Goal: Task Accomplishment & Management: Use online tool/utility

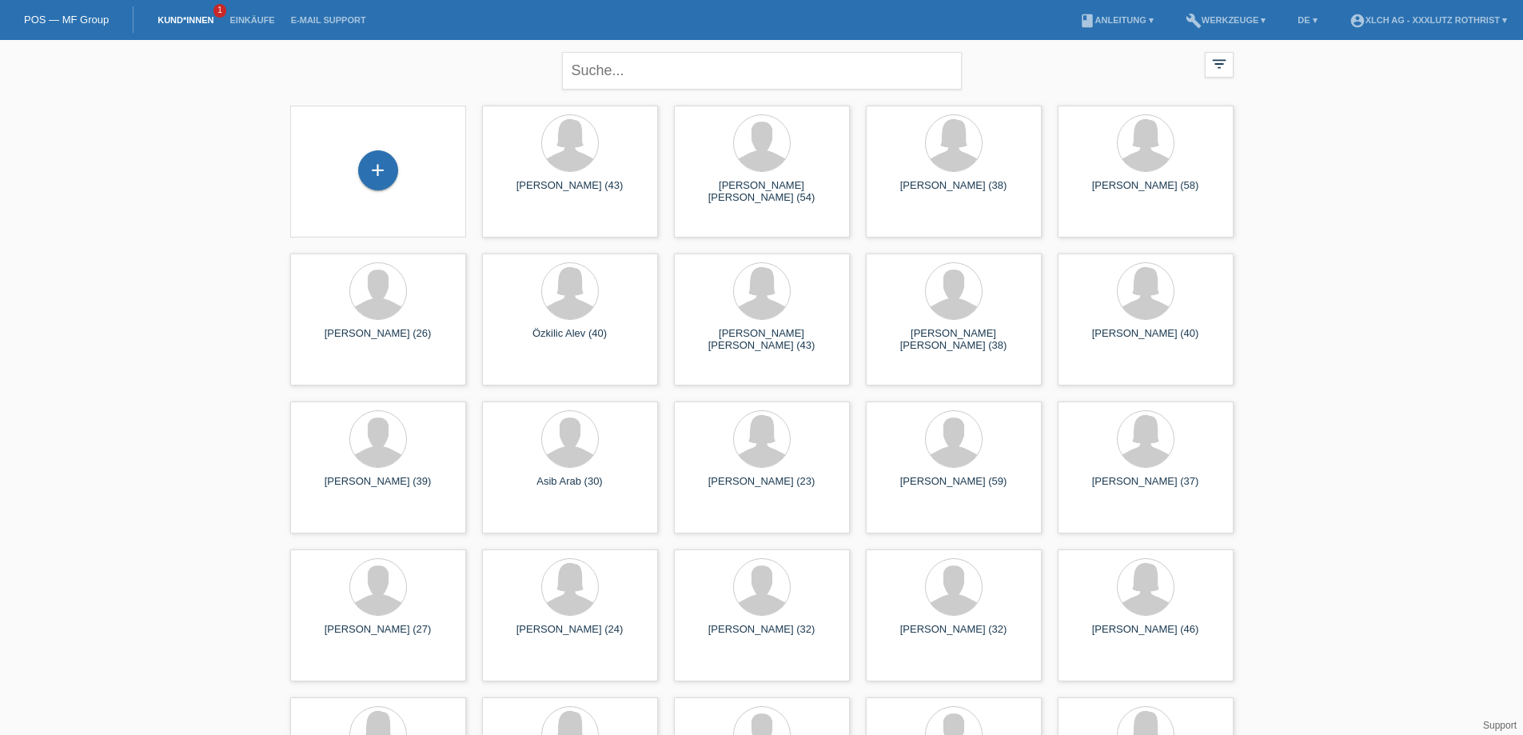
scroll to position [80, 0]
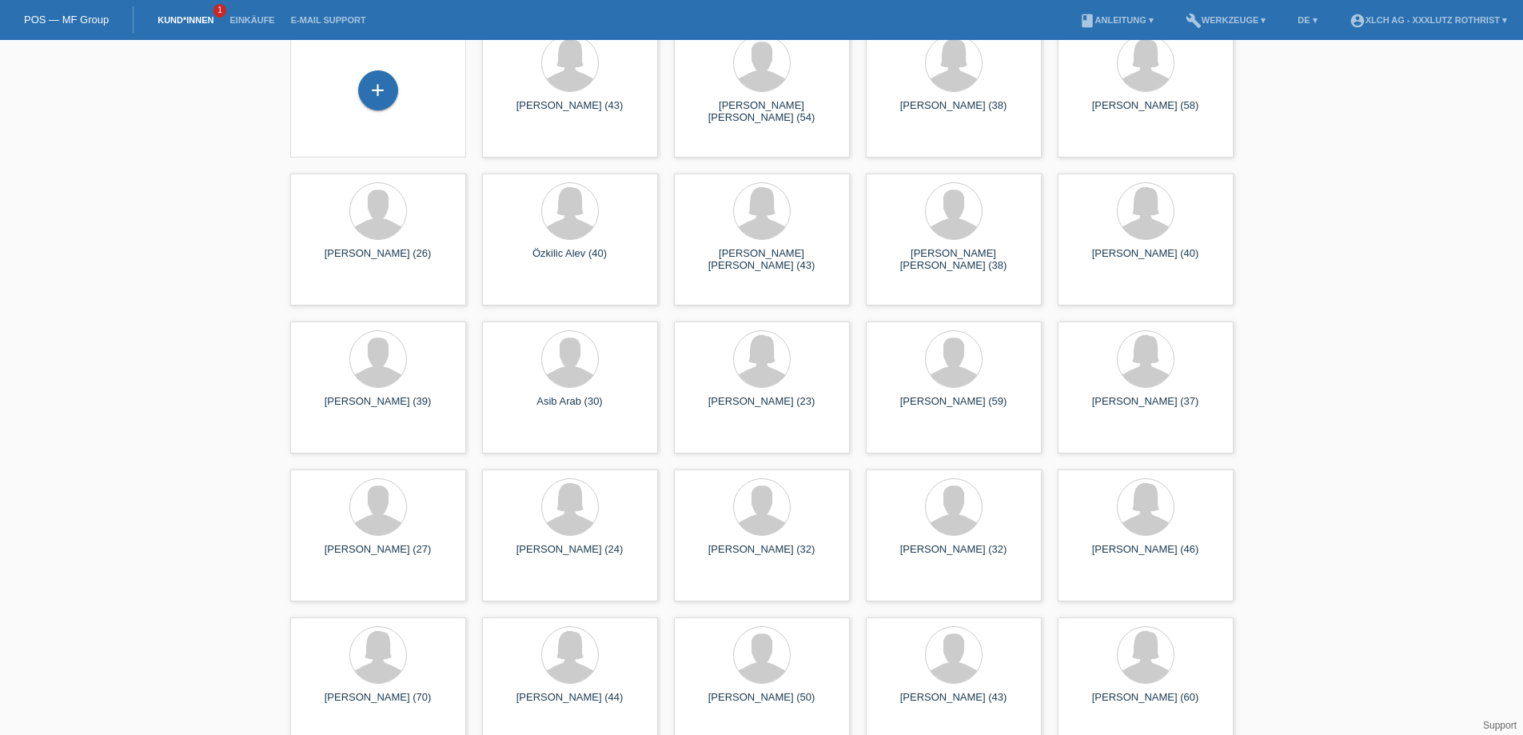
click at [244, 26] on li "Einkäufe" at bounding box center [251, 20] width 61 height 41
click at [242, 20] on link "Einkäufe" at bounding box center [251, 20] width 61 height 10
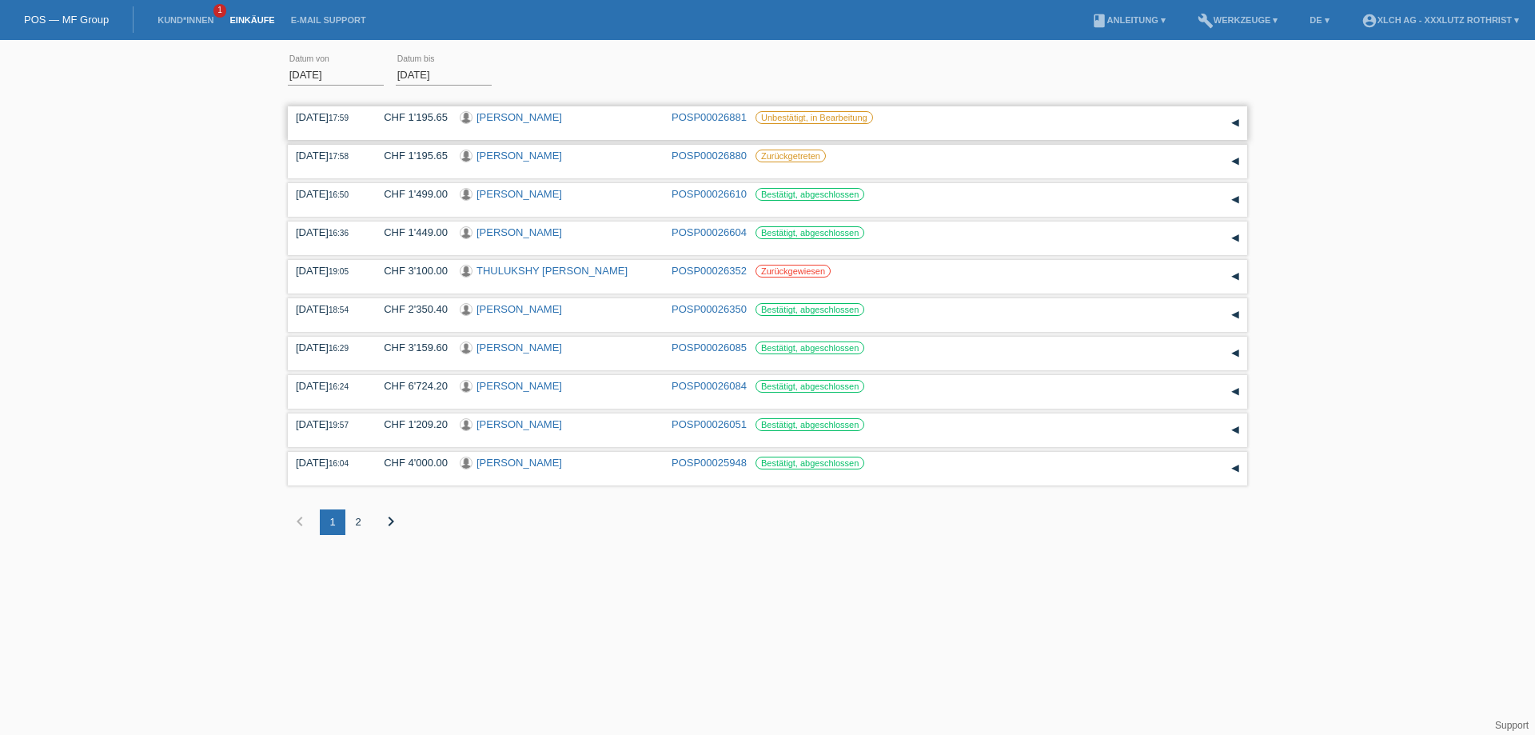
click at [830, 115] on label "Unbestätigt, in Bearbeitung" at bounding box center [815, 117] width 118 height 13
click at [814, 120] on label "Unbestätigt, in Bearbeitung" at bounding box center [815, 117] width 118 height 13
click at [1226, 126] on div "▾" at bounding box center [1235, 123] width 24 height 24
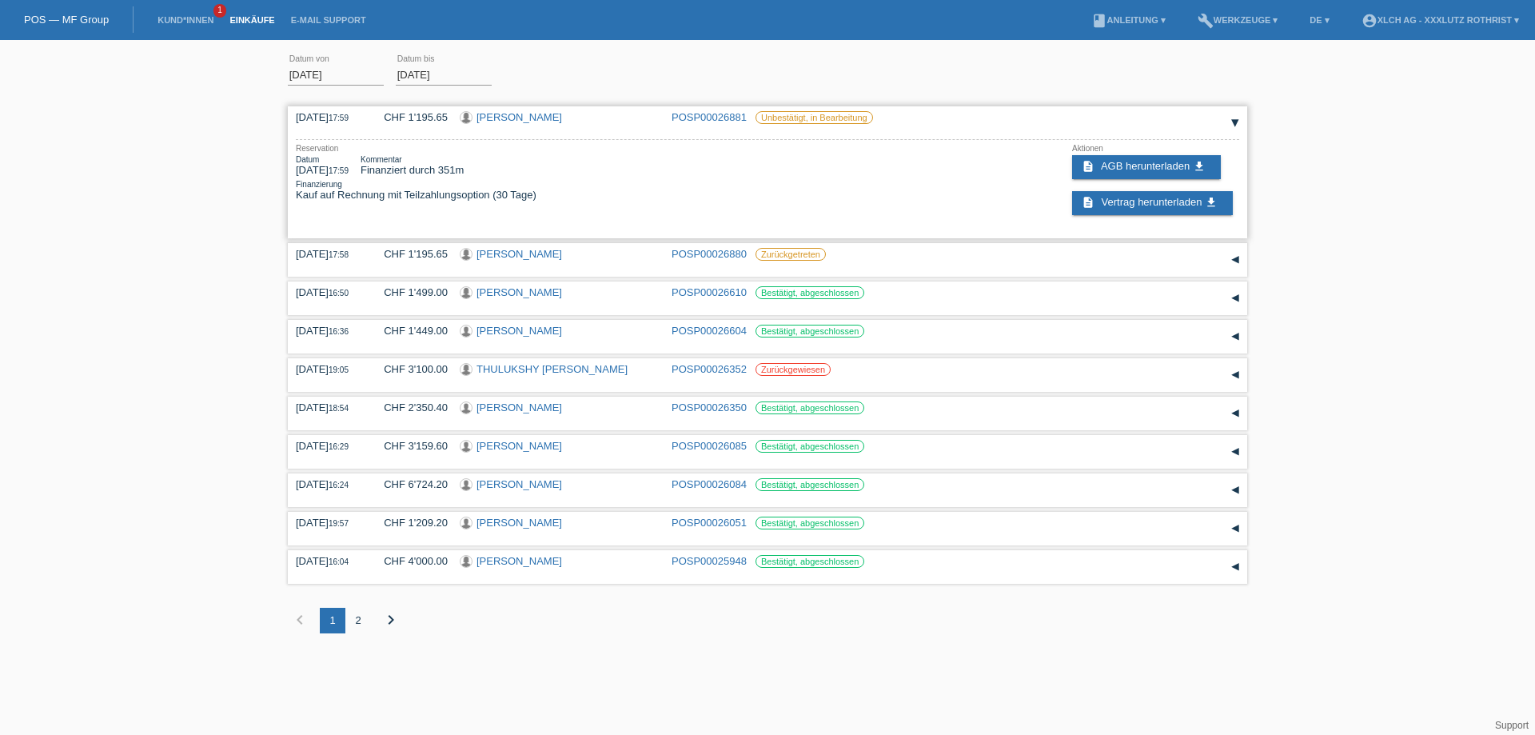
click at [442, 198] on div "Finanzierung Kauf auf Rechnung mit Teilzahlungsoption (30 Tage)" at bounding box center [416, 190] width 241 height 21
click at [813, 111] on label "Unbestätigt, in Bearbeitung" at bounding box center [815, 117] width 118 height 13
click at [806, 118] on label "Unbestätigt, in Bearbeitung" at bounding box center [815, 117] width 118 height 13
drag, startPoint x: 408, startPoint y: 116, endPoint x: 339, endPoint y: 119, distance: 68.8
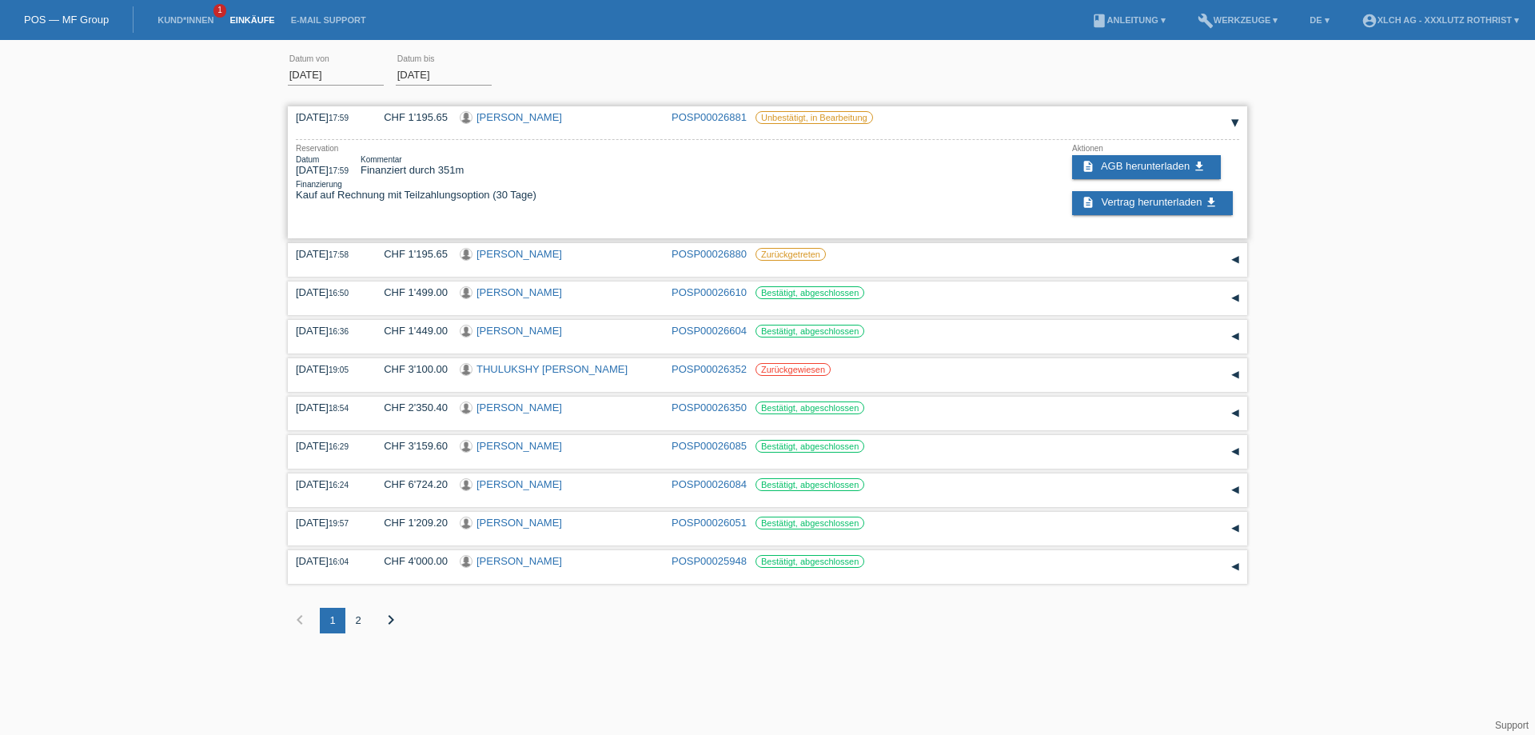
click at [406, 116] on div "CHF 1'195.65" at bounding box center [410, 117] width 76 height 12
click at [1236, 379] on div "▾" at bounding box center [1235, 375] width 24 height 24
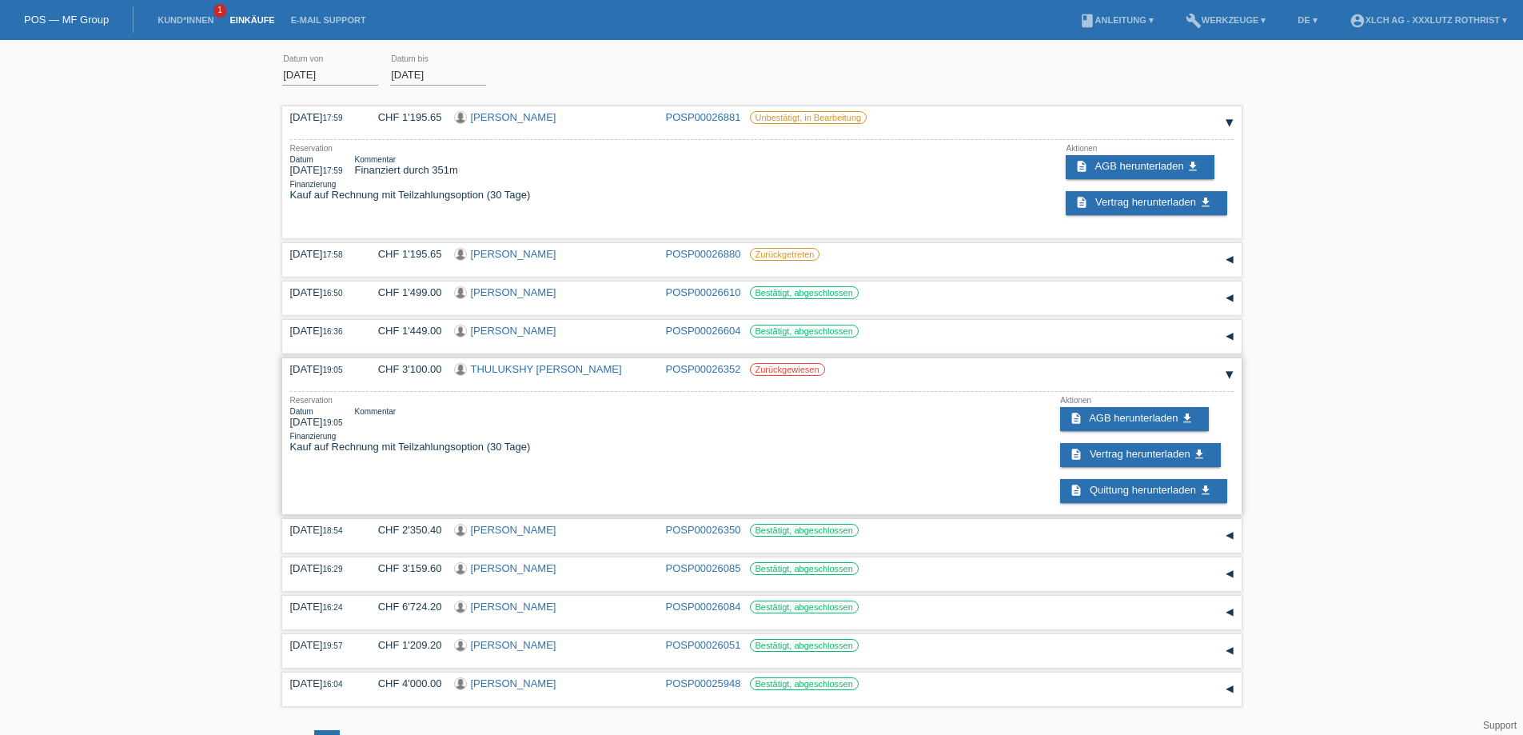
click at [1230, 379] on div "▾" at bounding box center [1230, 375] width 24 height 24
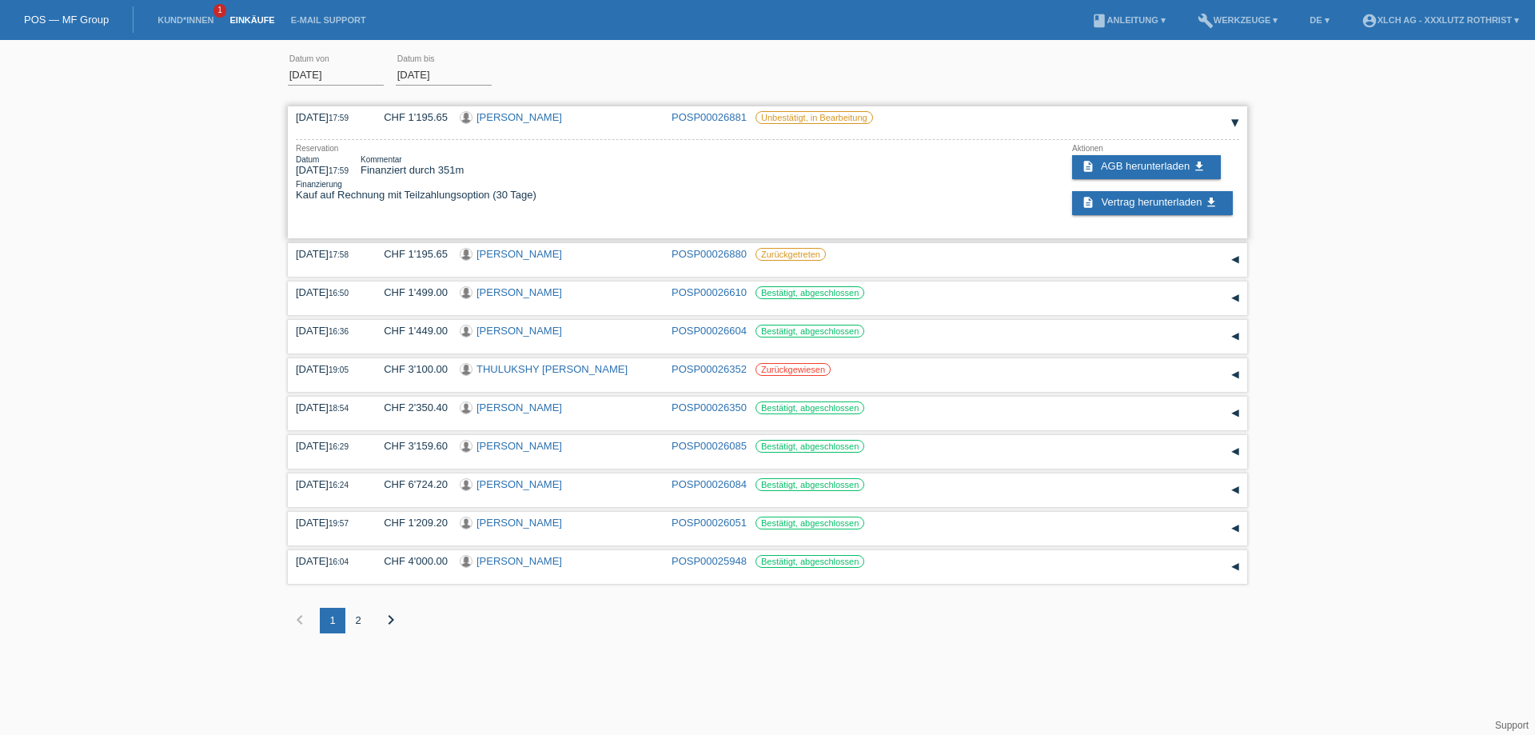
click at [523, 195] on div "Finanzierung Kauf auf Rechnung mit Teilzahlungsoption (30 Tage)" at bounding box center [416, 190] width 241 height 21
click at [349, 119] on div "30.08.2025 17:59" at bounding box center [328, 117] width 64 height 12
click at [320, 119] on div "30.08.2025 17:59" at bounding box center [328, 117] width 64 height 12
click at [376, 150] on div "Reservation" at bounding box center [416, 148] width 241 height 9
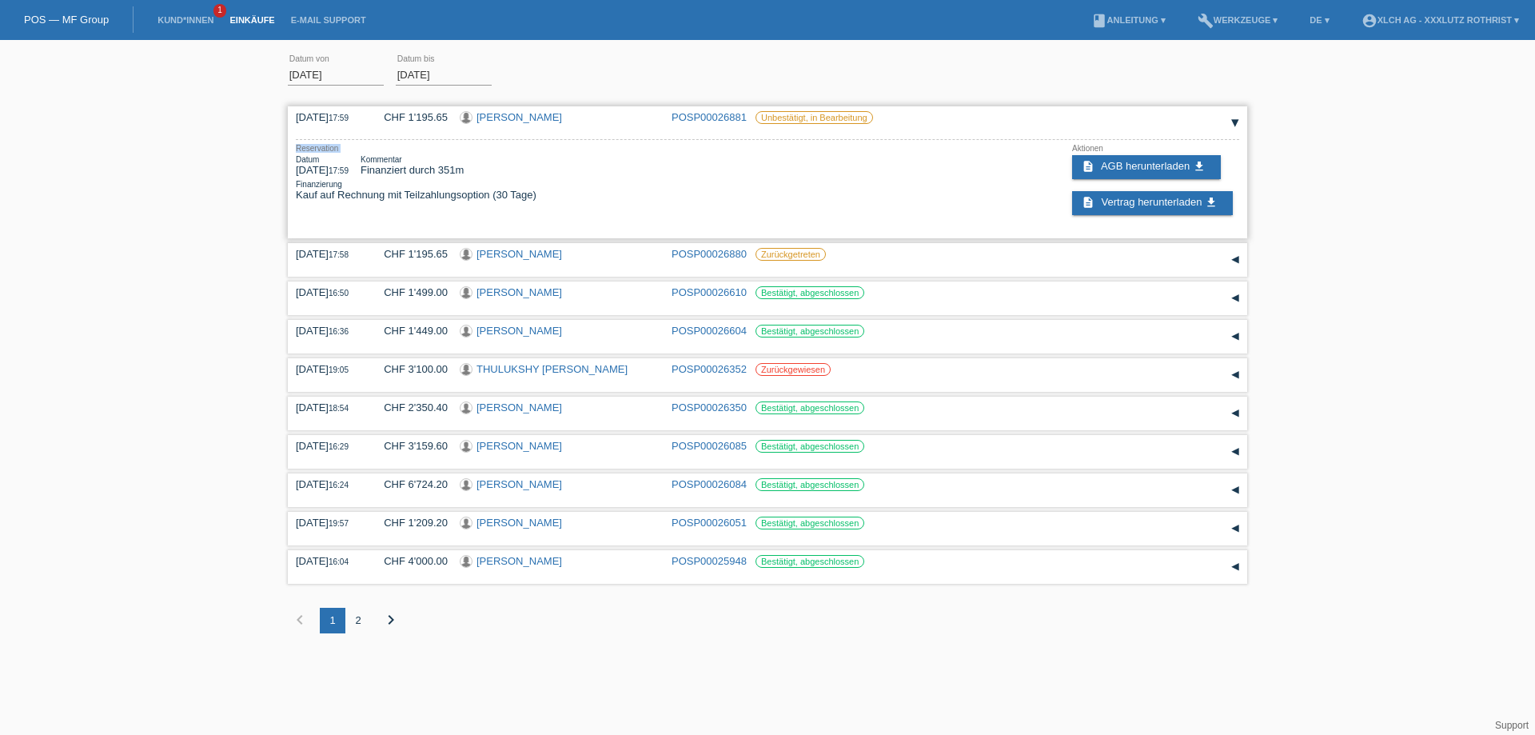
click at [376, 150] on div "Reservation" at bounding box center [416, 148] width 241 height 9
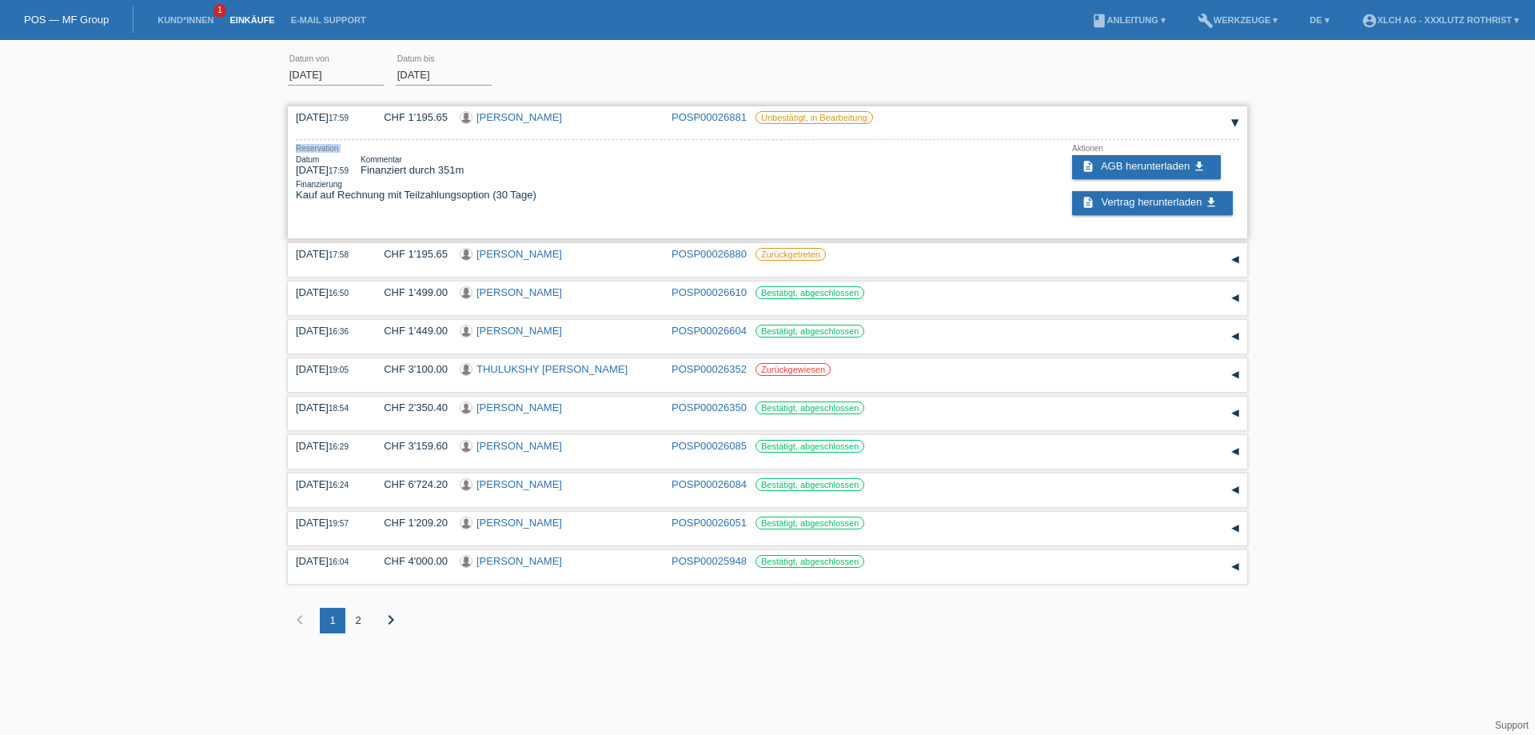
click at [375, 153] on div "Reservation" at bounding box center [416, 148] width 241 height 9
click at [315, 114] on div "30.08.2025 17:59" at bounding box center [328, 117] width 64 height 12
drag, startPoint x: 315, startPoint y: 114, endPoint x: 572, endPoint y: 115, distance: 257.4
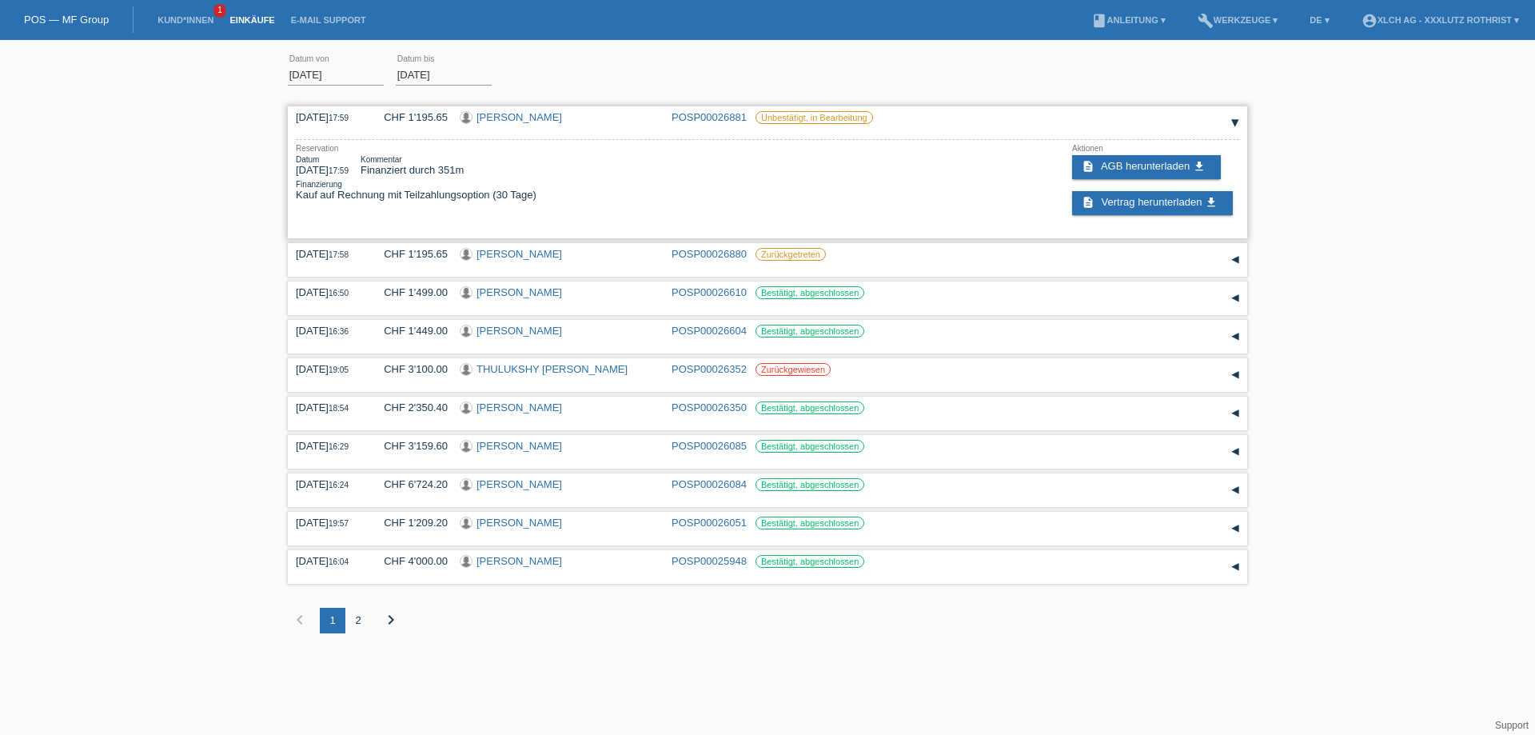
click at [322, 117] on div "30.08.2025 17:59" at bounding box center [328, 117] width 64 height 12
click at [508, 119] on link "[PERSON_NAME]" at bounding box center [519, 117] width 86 height 12
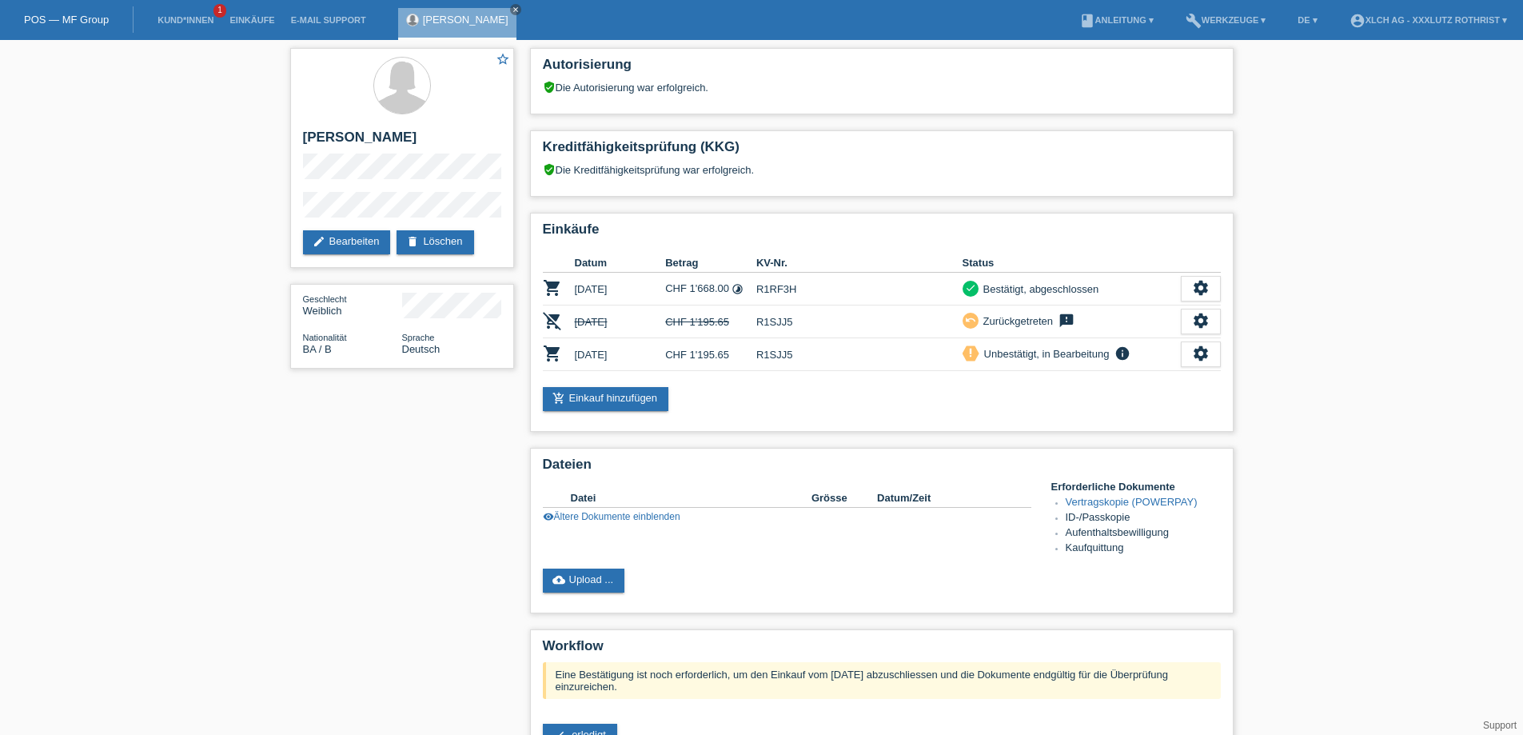
click at [585, 589] on link "cloud_upload Upload ..." at bounding box center [584, 580] width 82 height 24
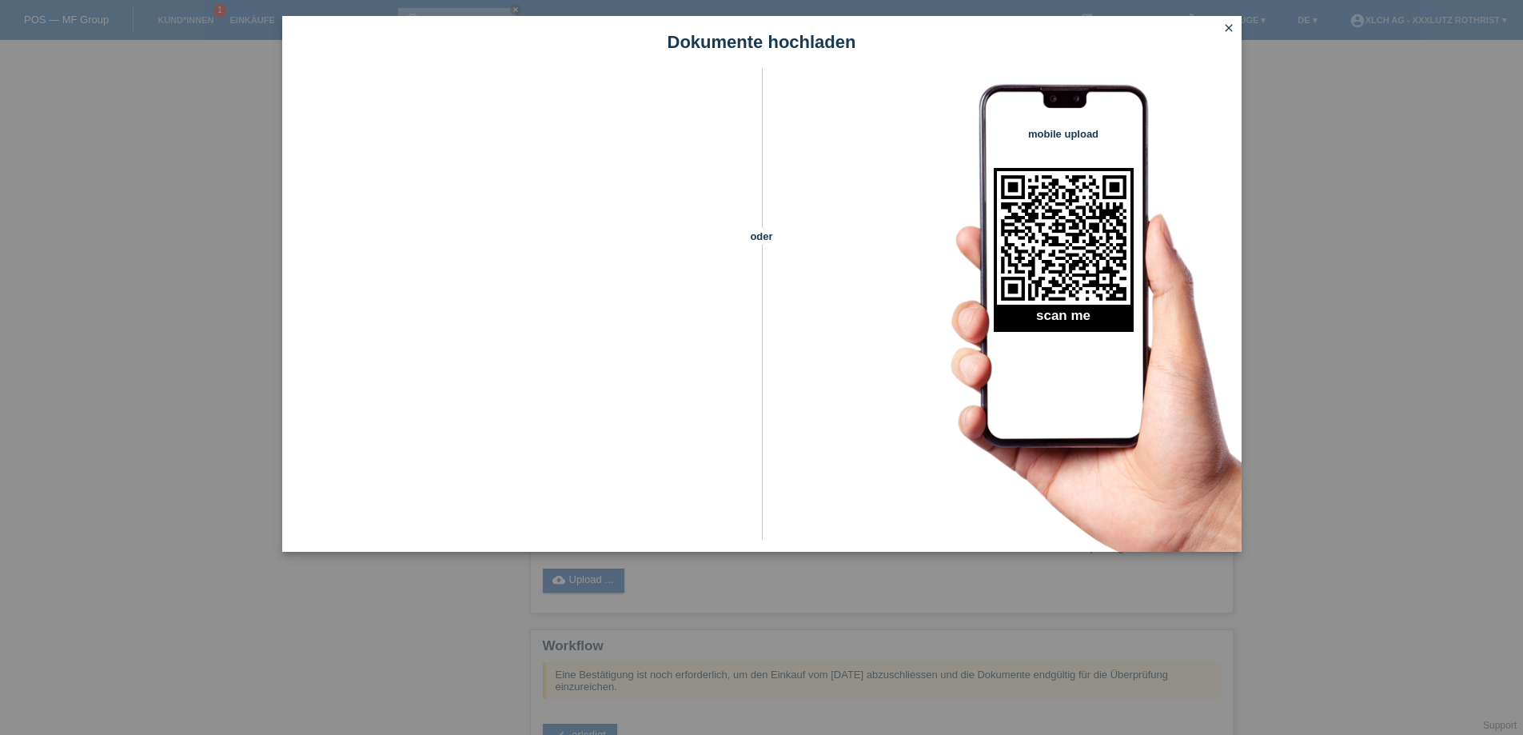
click at [1231, 23] on icon "close" at bounding box center [1228, 28] width 13 height 13
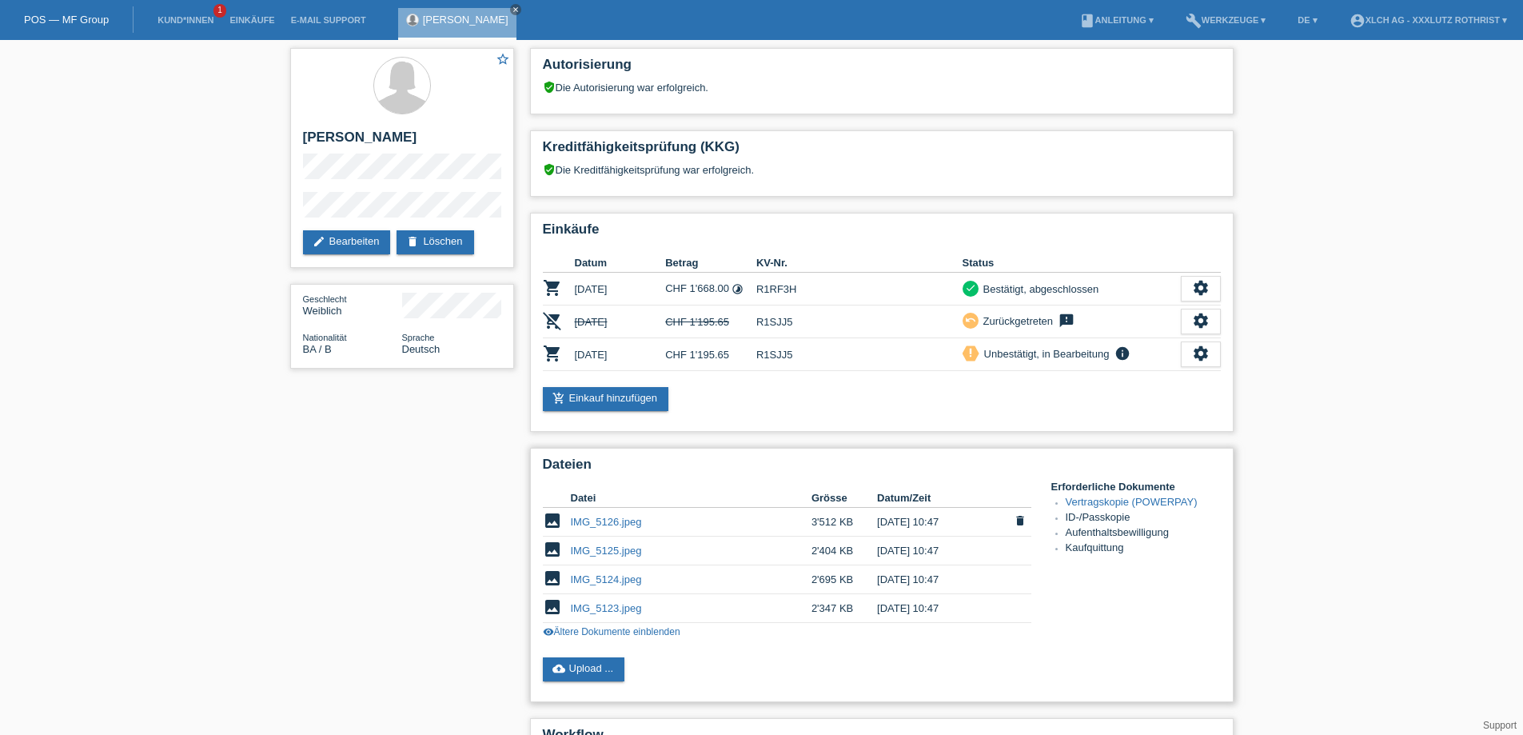
click at [619, 528] on link "IMG_5126.jpeg" at bounding box center [606, 522] width 71 height 12
click at [613, 553] on link "IMG_5125.jpeg" at bounding box center [606, 550] width 71 height 12
click at [592, 585] on link "IMG_5124.jpeg" at bounding box center [606, 579] width 71 height 12
click at [587, 612] on link "IMG_5123.jpeg" at bounding box center [606, 608] width 71 height 12
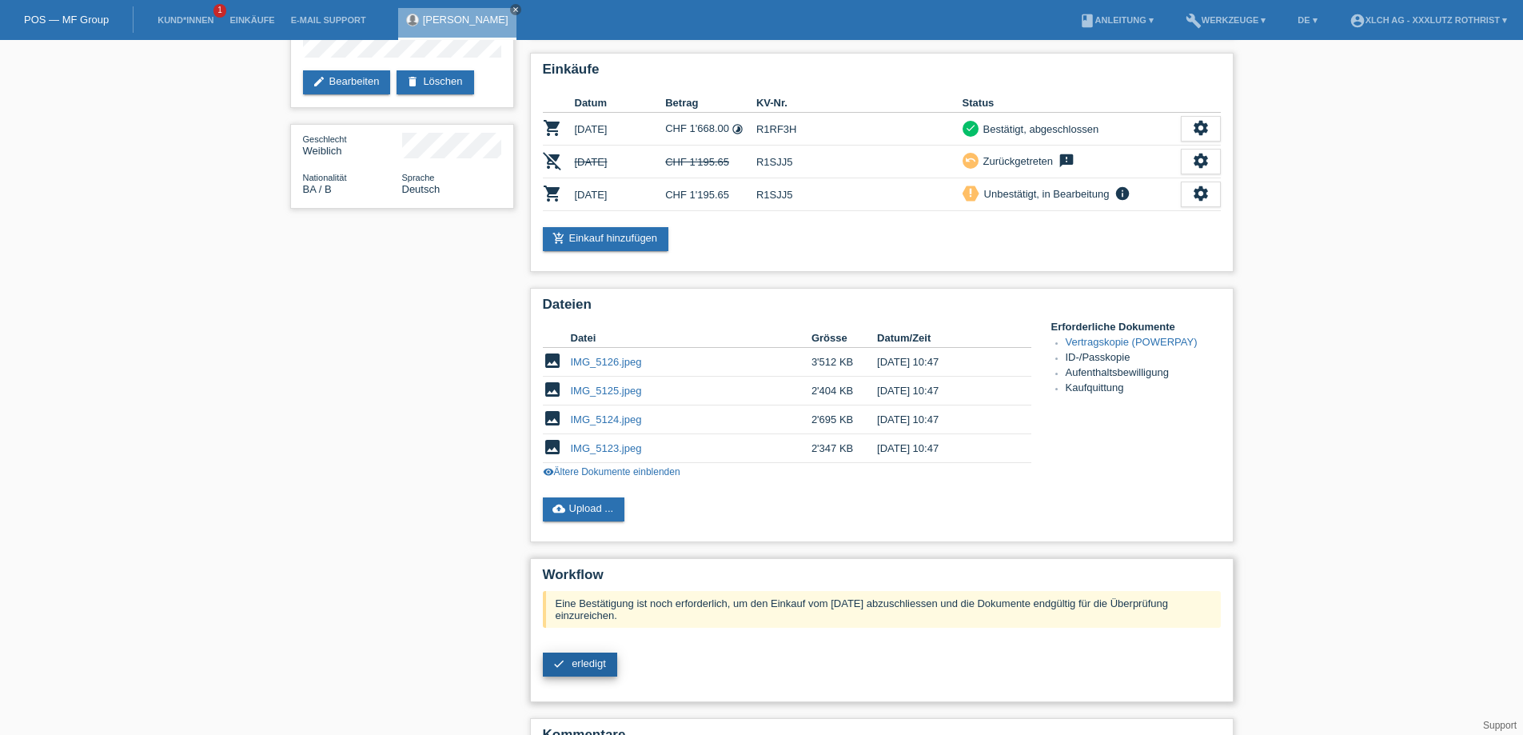
click at [597, 669] on span "erledigt" at bounding box center [589, 663] width 34 height 12
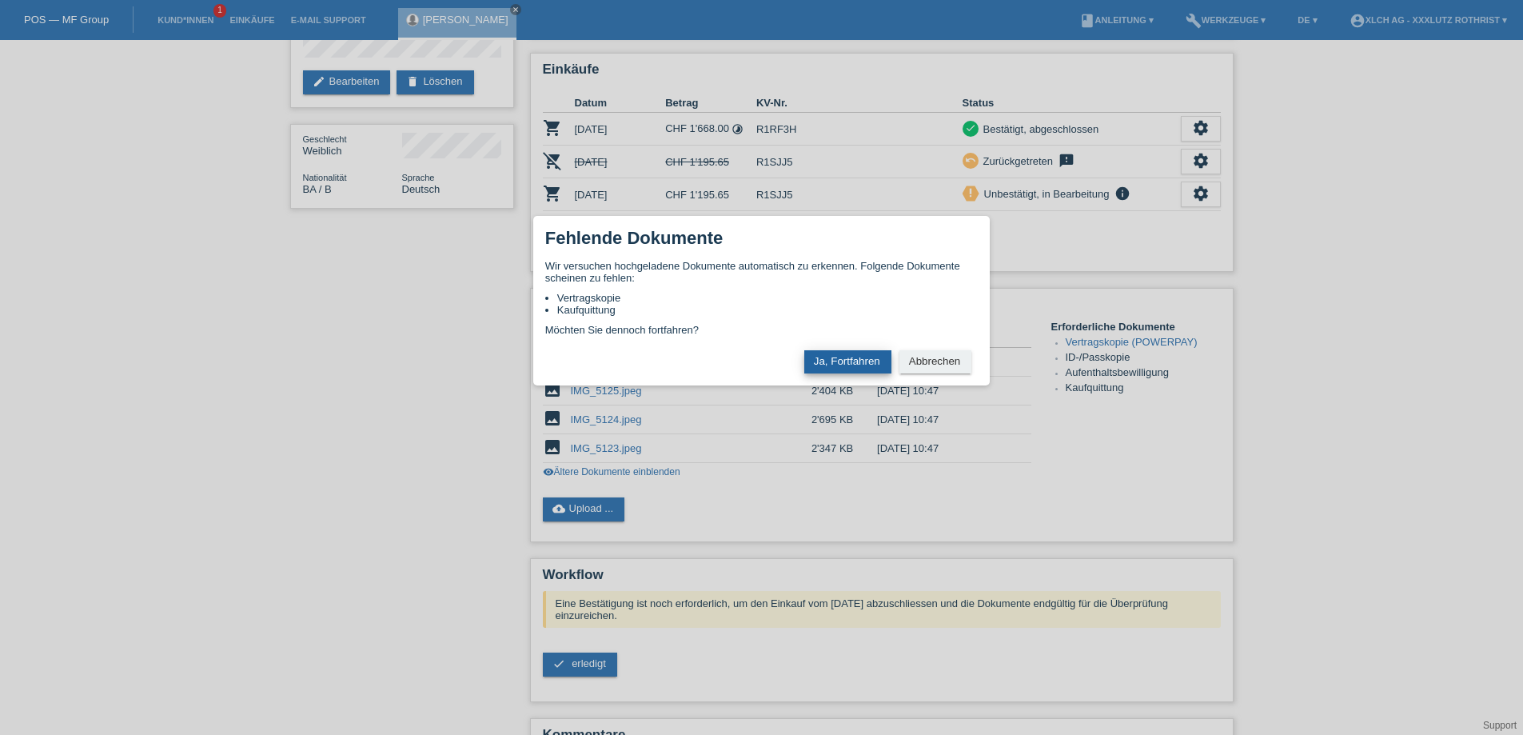
click at [855, 363] on button "Ja, Fortfahren" at bounding box center [847, 361] width 87 height 23
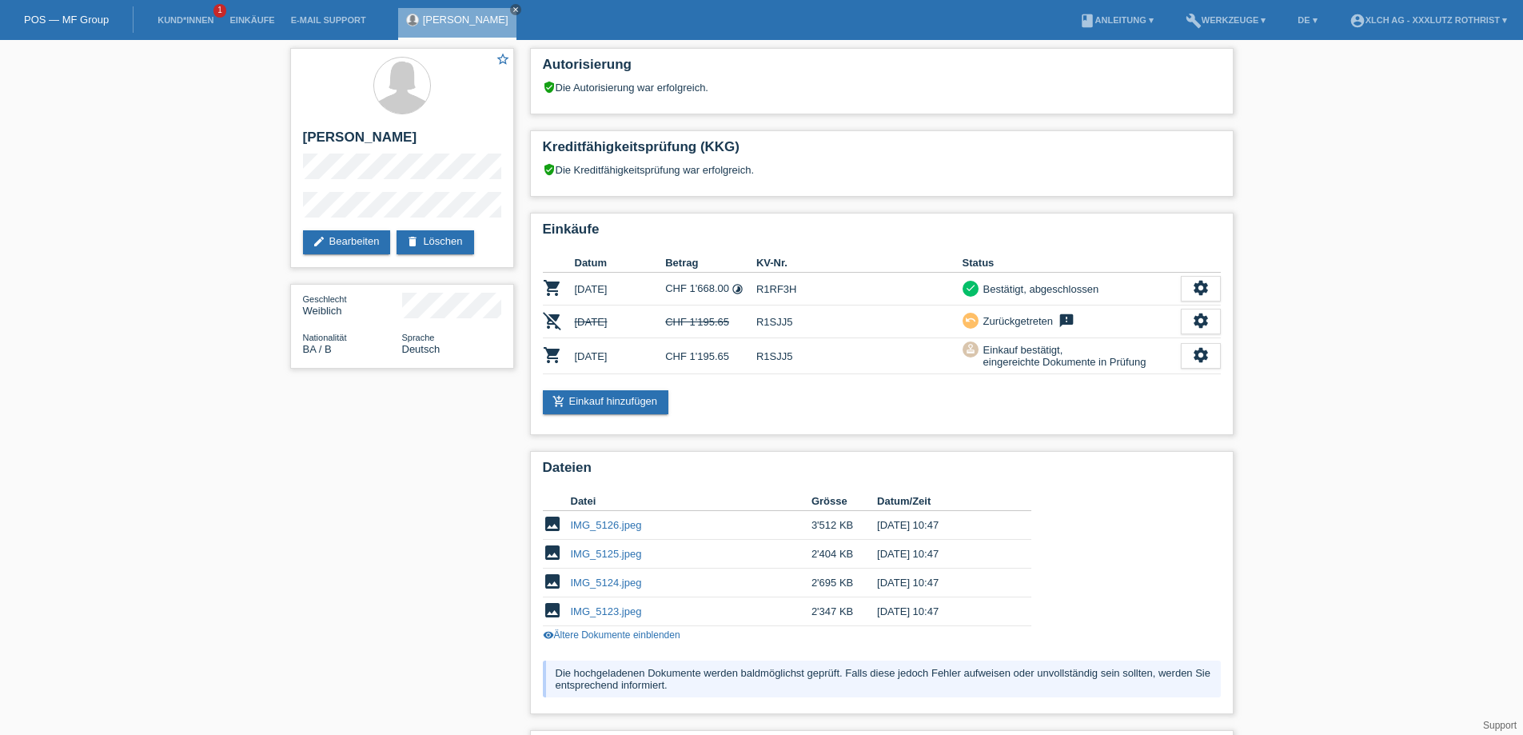
scroll to position [160, 0]
